Goal: Task Accomplishment & Management: Manage account settings

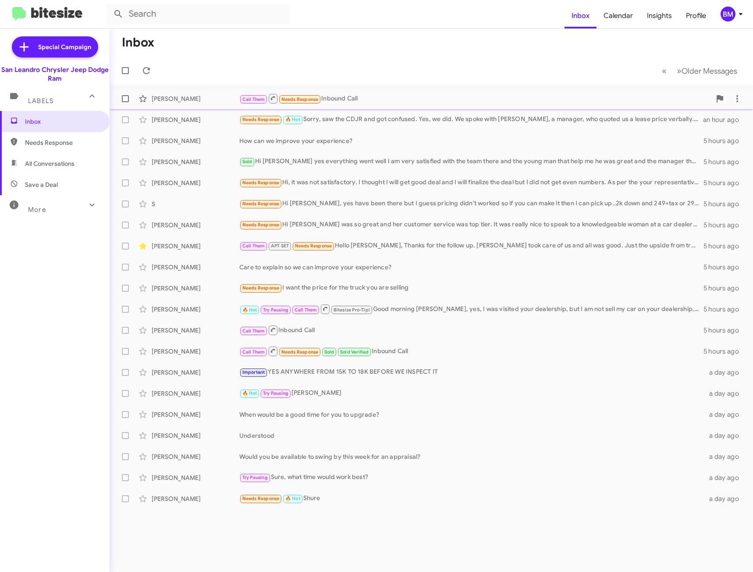
click at [374, 100] on div "Call Them Needs Response Inbound Call" at bounding box center [475, 98] width 472 height 11
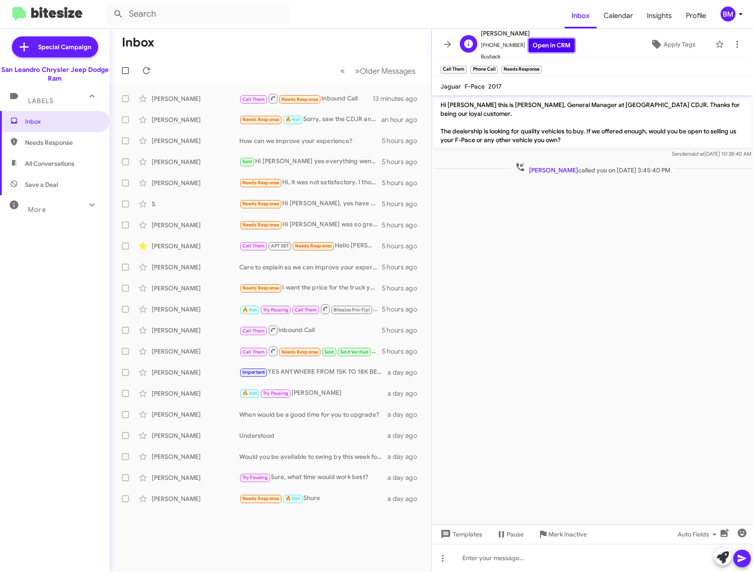
click at [545, 44] on link "Open in CRM" at bounding box center [552, 46] width 46 height 14
click at [51, 133] on span "Needs Response" at bounding box center [55, 142] width 110 height 21
type input "in:needs-response"
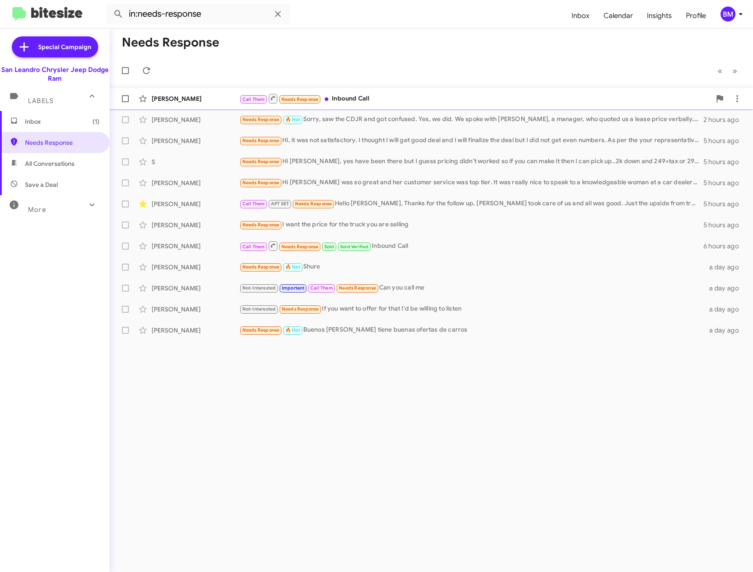
click at [365, 96] on div "Call Them Needs Response Inbound Call" at bounding box center [475, 98] width 472 height 11
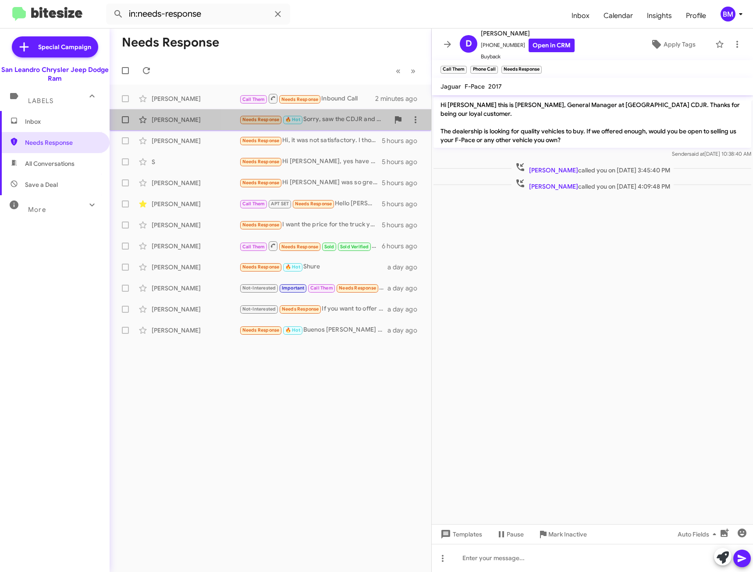
click at [340, 122] on div "Needs Response 🔥 Hot Sorry, saw the CDJR and got confused. Yes, we did. We spok…" at bounding box center [314, 119] width 150 height 10
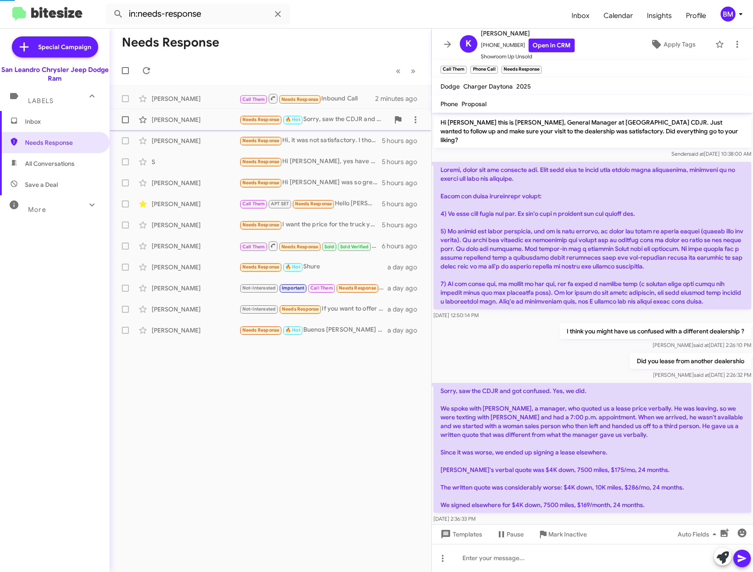
scroll to position [3, 0]
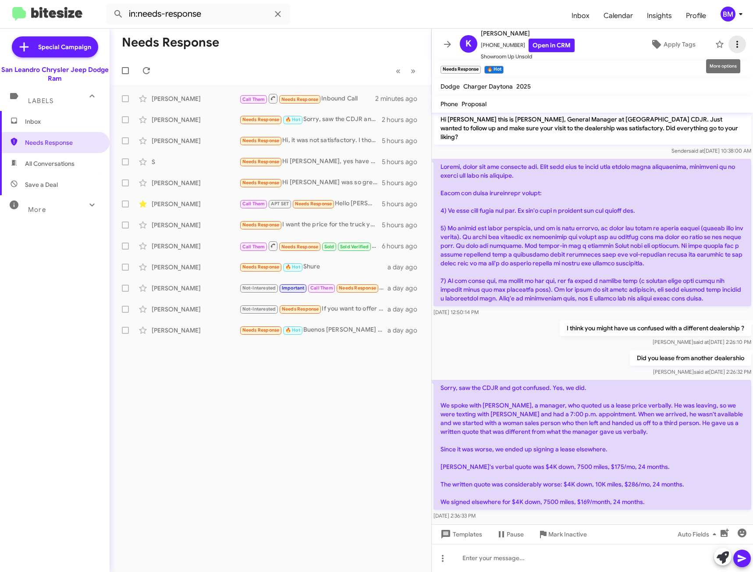
click at [732, 41] on icon at bounding box center [737, 44] width 11 height 11
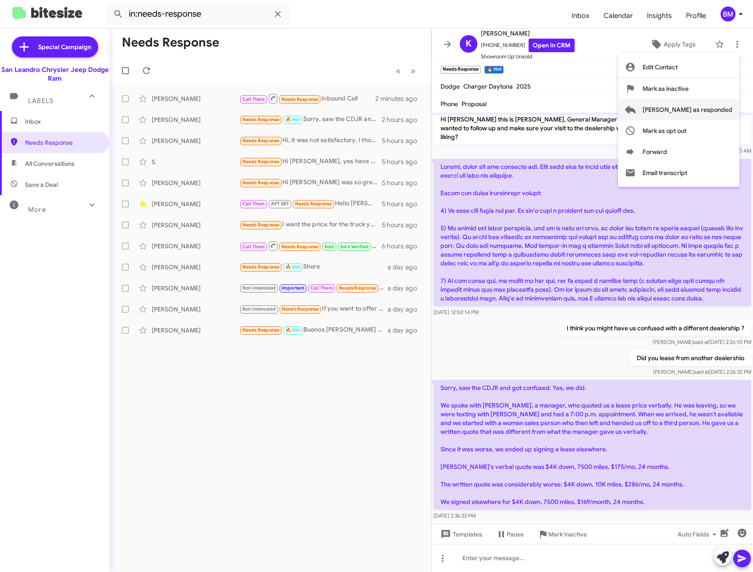
click at [672, 105] on button "[PERSON_NAME] as responded" at bounding box center [678, 109] width 121 height 21
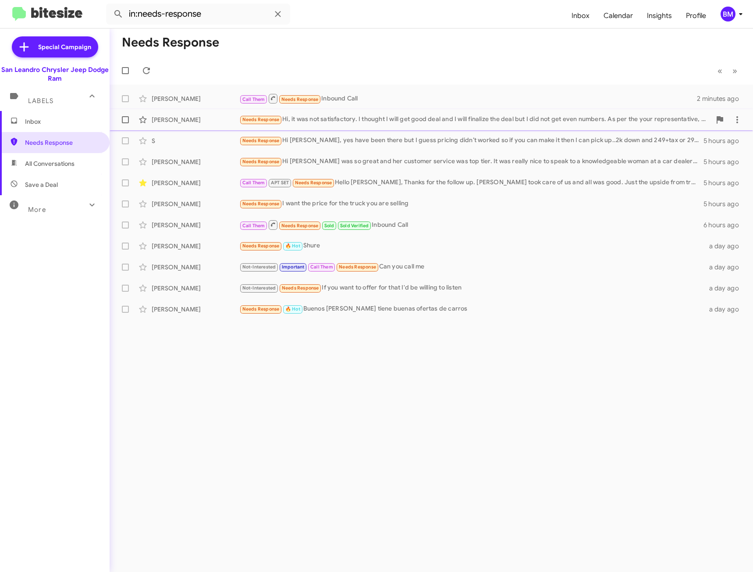
click at [395, 121] on div "Needs Response Hi, it was not satisfactory. I thought I will get good deal and …" at bounding box center [475, 119] width 472 height 10
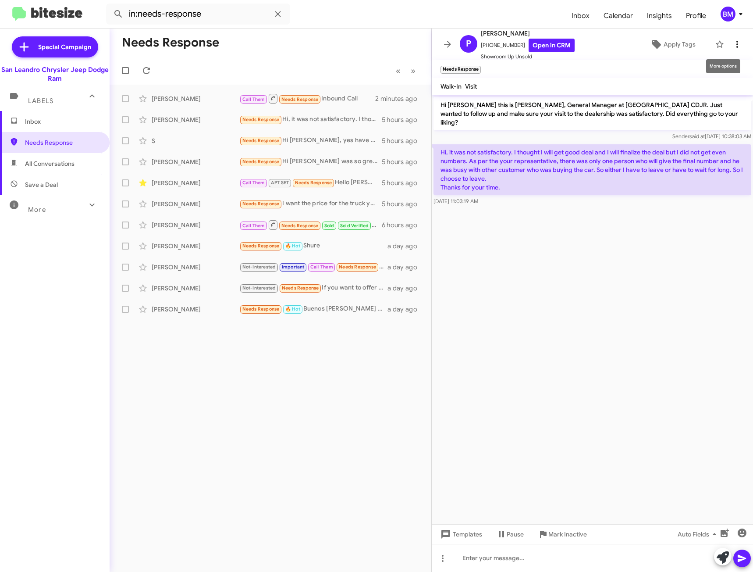
click at [732, 45] on icon at bounding box center [737, 44] width 11 height 11
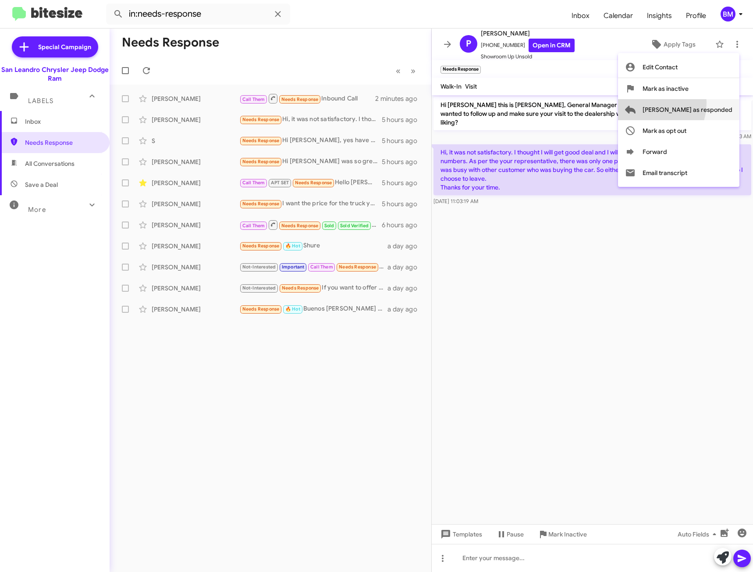
click at [679, 103] on span "[PERSON_NAME] as responded" at bounding box center [688, 109] width 90 height 21
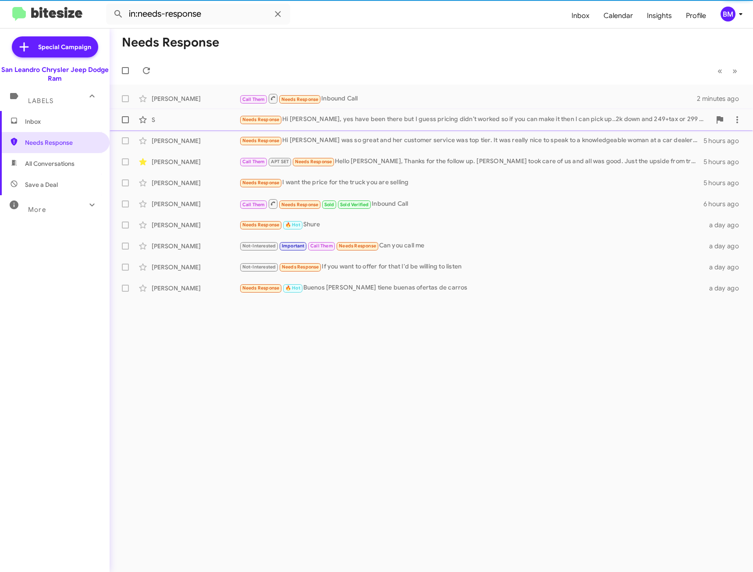
click at [418, 118] on div "Needs Response Hi [PERSON_NAME], yes have been there but I guess pricing didn’t…" at bounding box center [475, 119] width 472 height 10
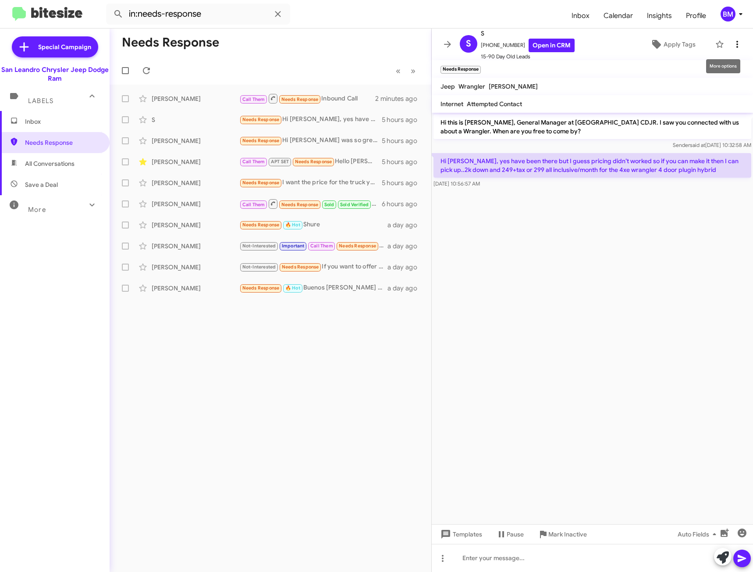
click at [736, 40] on icon at bounding box center [737, 44] width 11 height 11
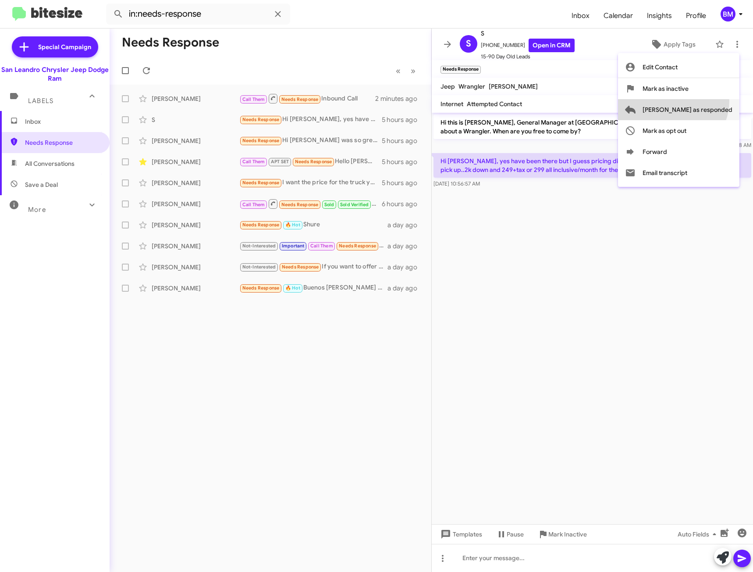
click at [707, 101] on span "[PERSON_NAME] as responded" at bounding box center [688, 109] width 90 height 21
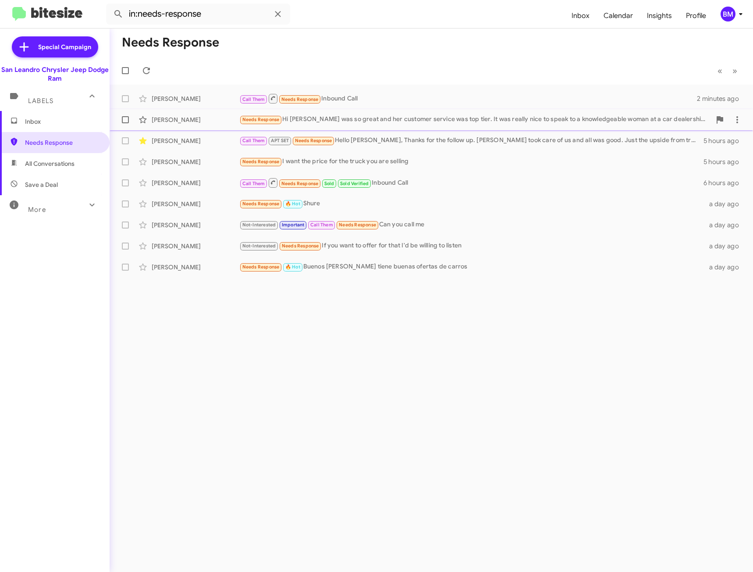
click at [315, 121] on div "Needs Response Hi [PERSON_NAME] was so great and her customer service was top t…" at bounding box center [475, 119] width 472 height 10
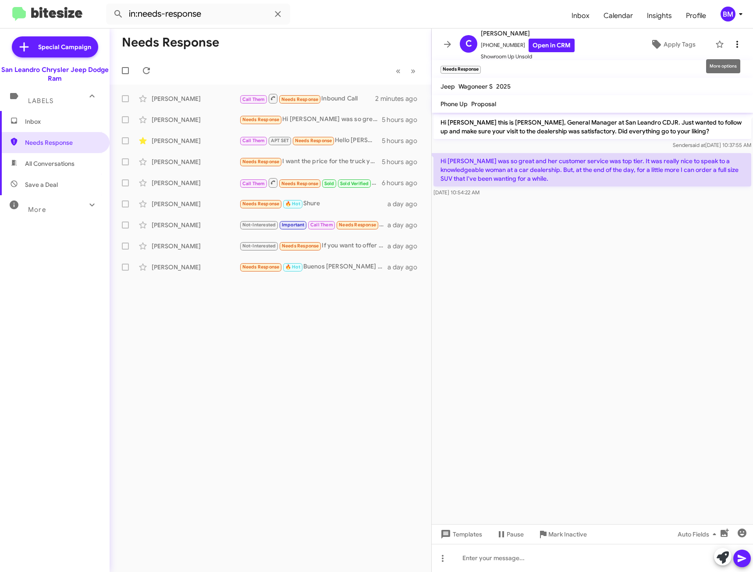
click at [735, 47] on icon at bounding box center [737, 44] width 11 height 11
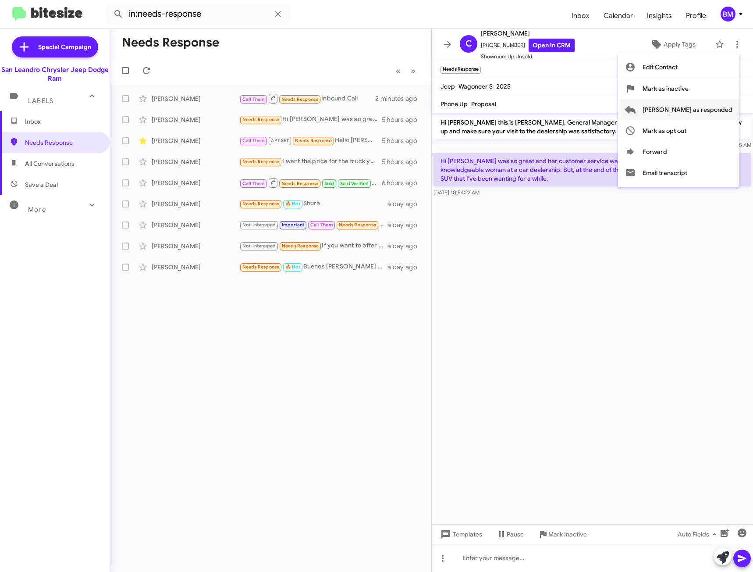
click at [714, 108] on span "[PERSON_NAME] as responded" at bounding box center [688, 109] width 90 height 21
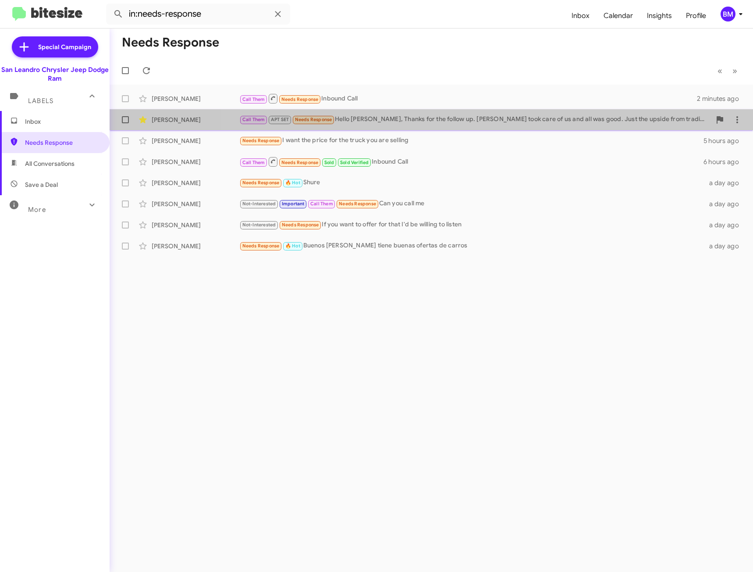
click at [452, 116] on div "Call Them APT SET Needs Response Hello [PERSON_NAME], Thanks for the follow up.…" at bounding box center [475, 119] width 472 height 10
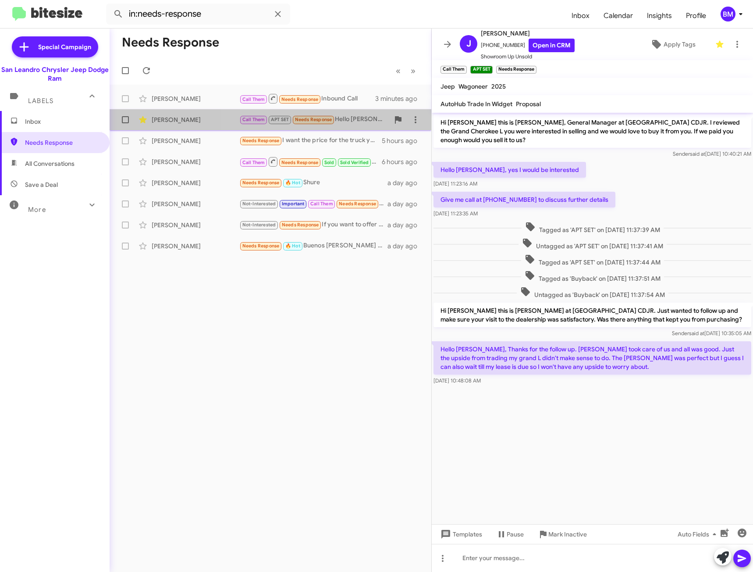
click at [348, 120] on div "Call Them APT SET Needs Response Hello [PERSON_NAME], Thanks for the follow up.…" at bounding box center [314, 119] width 150 height 10
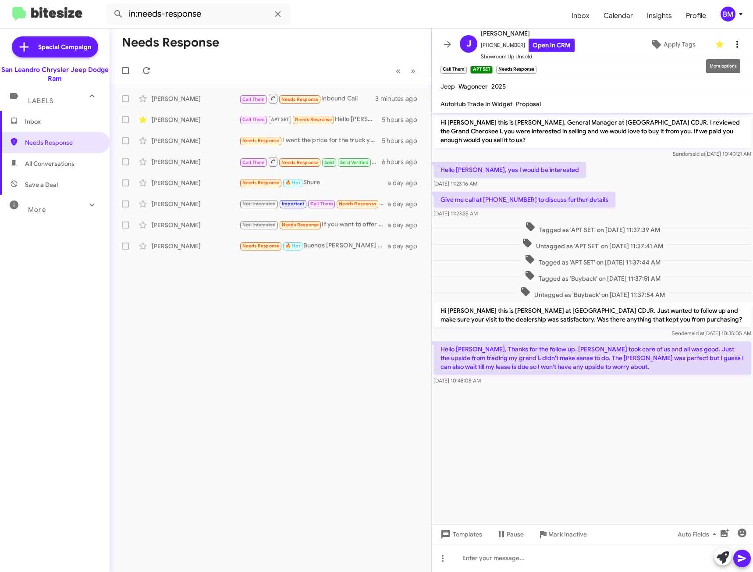
click at [732, 43] on icon at bounding box center [737, 44] width 11 height 11
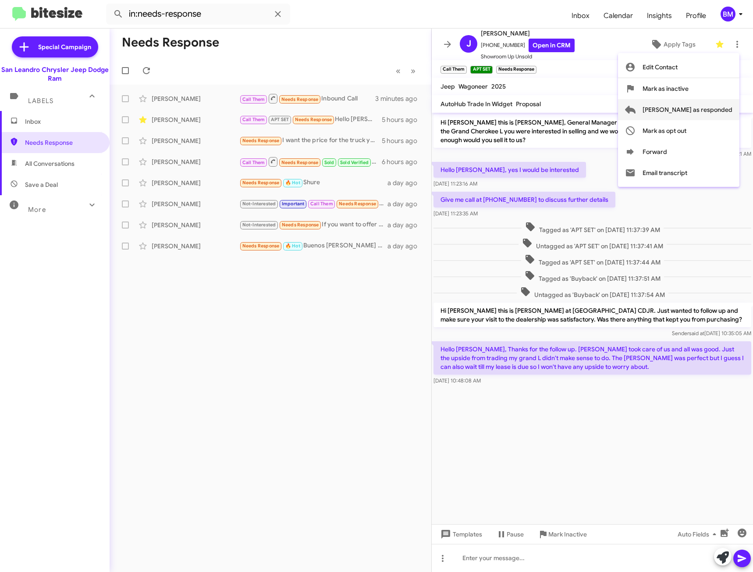
click at [687, 105] on span "[PERSON_NAME] as responded" at bounding box center [688, 109] width 90 height 21
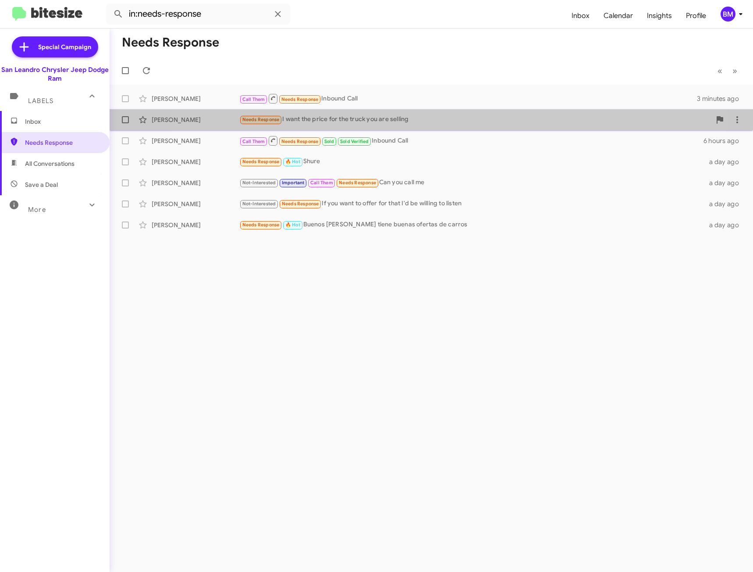
click at [406, 112] on div "[PERSON_NAME] Needs Response I want the price for the truck you are selling 5 h…" at bounding box center [431, 120] width 629 height 18
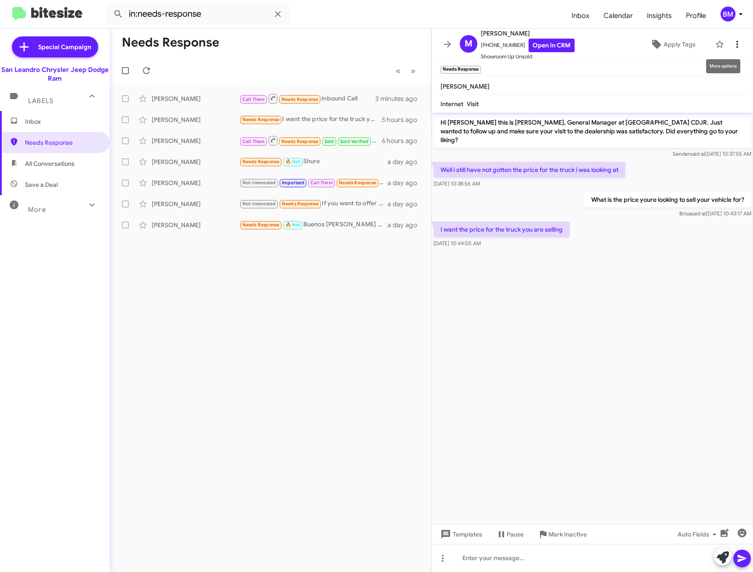
click at [736, 43] on icon at bounding box center [737, 44] width 11 height 11
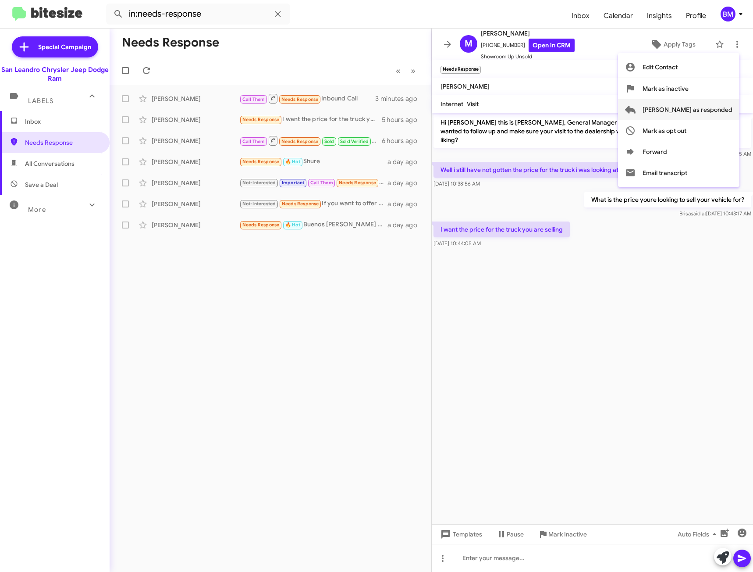
click at [693, 107] on span "[PERSON_NAME] as responded" at bounding box center [688, 109] width 90 height 21
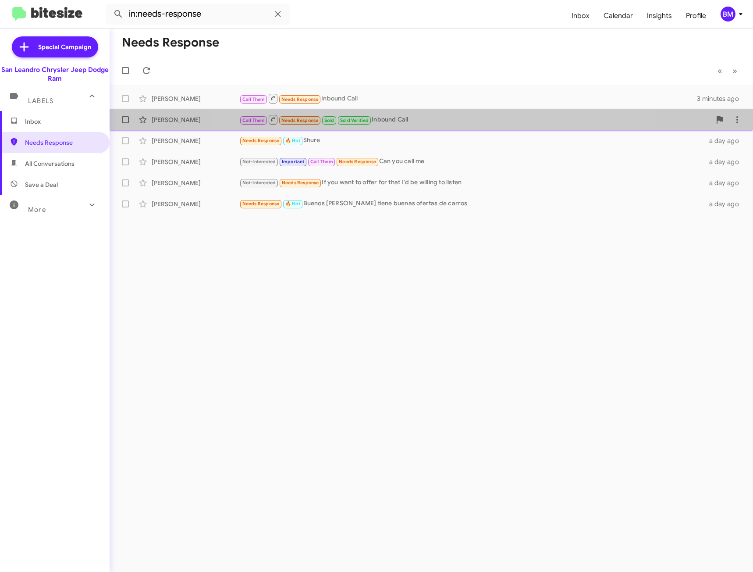
click at [426, 123] on div "Call Them Needs Response Sold Sold Verified Inbound Call" at bounding box center [475, 119] width 472 height 11
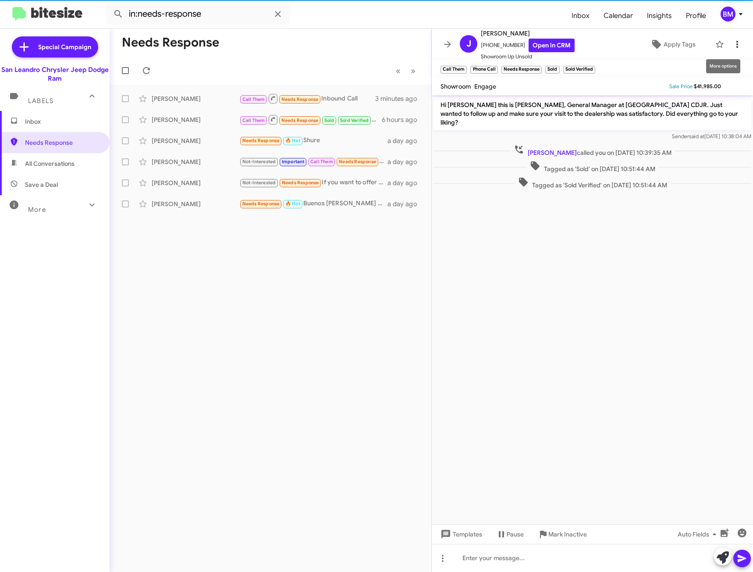
click at [732, 44] on icon at bounding box center [737, 44] width 11 height 11
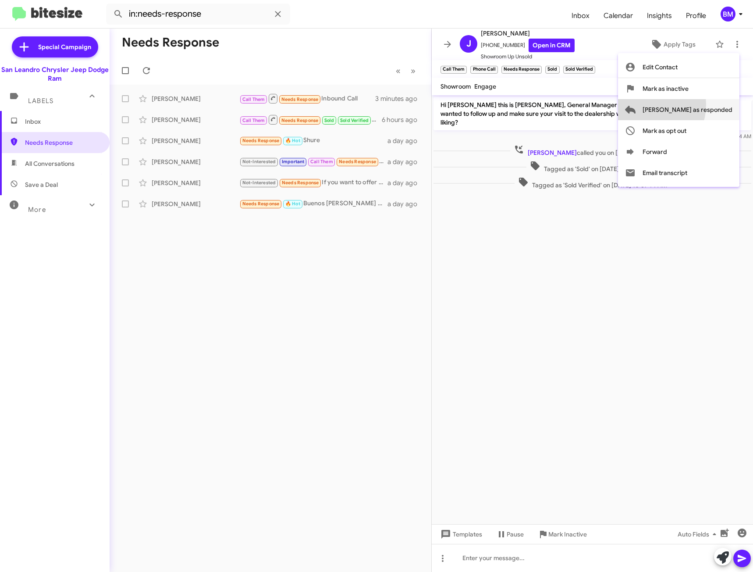
click at [676, 104] on button "[PERSON_NAME] as responded" at bounding box center [678, 109] width 121 height 21
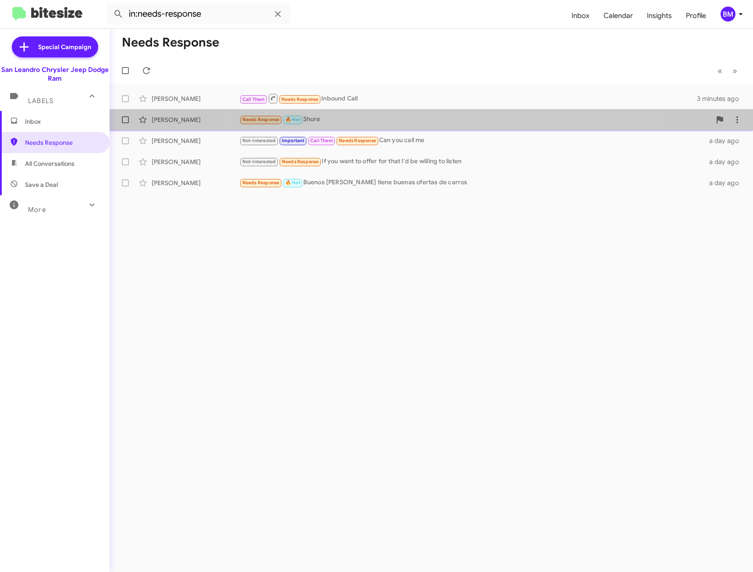
click at [437, 114] on div "[PERSON_NAME] Needs Response 🔥 Hot Shure a day ago" at bounding box center [431, 120] width 629 height 18
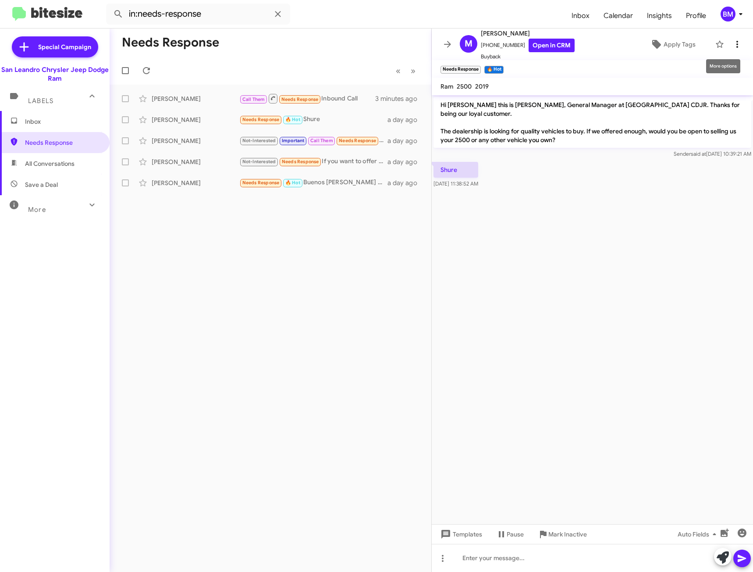
click at [732, 45] on icon at bounding box center [737, 44] width 11 height 11
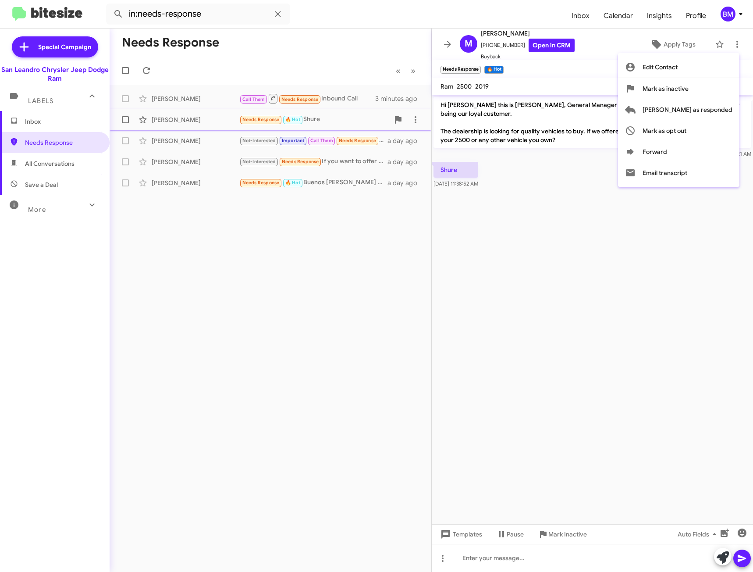
click at [702, 110] on span "[PERSON_NAME] as responded" at bounding box center [688, 109] width 90 height 21
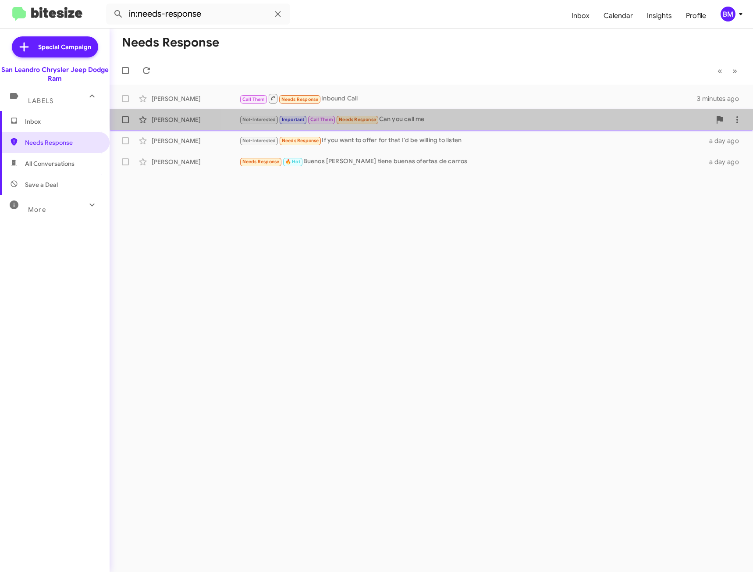
click at [518, 117] on div "Not-Interested Important Call Them Needs Response Can you call me" at bounding box center [475, 119] width 472 height 10
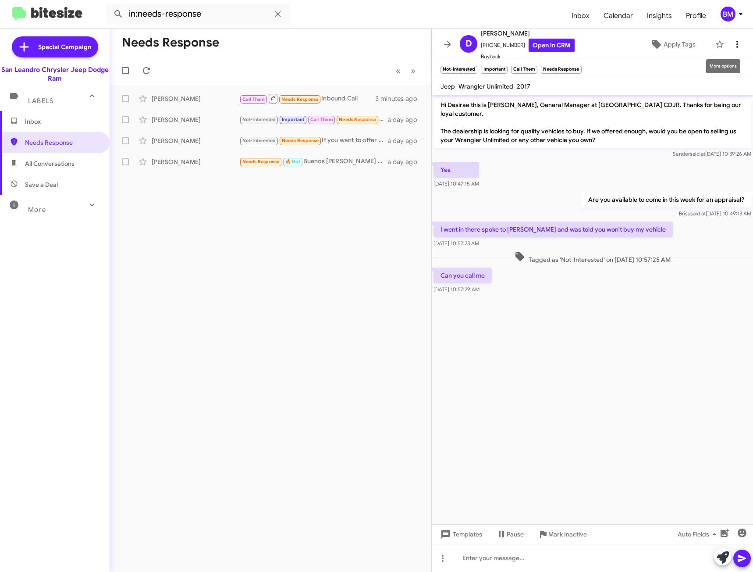
click at [732, 39] on icon at bounding box center [737, 44] width 11 height 11
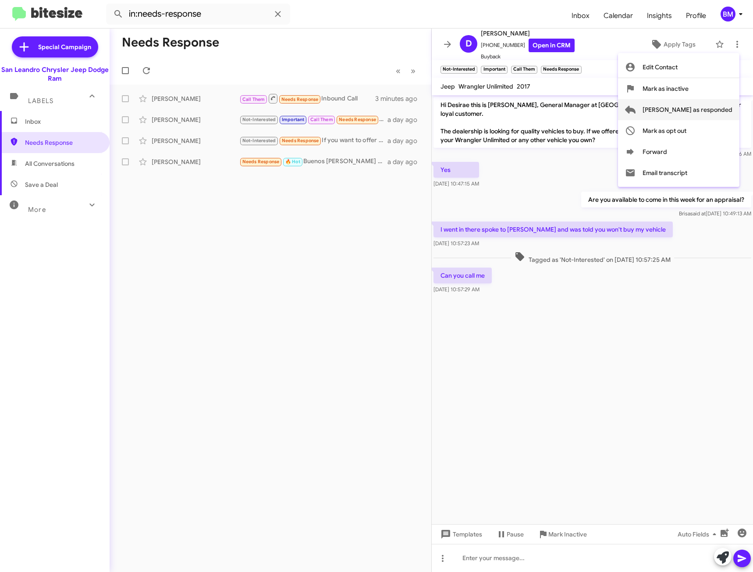
click at [675, 112] on button "[PERSON_NAME] as responded" at bounding box center [678, 109] width 121 height 21
